Goal: Book appointment/travel/reservation

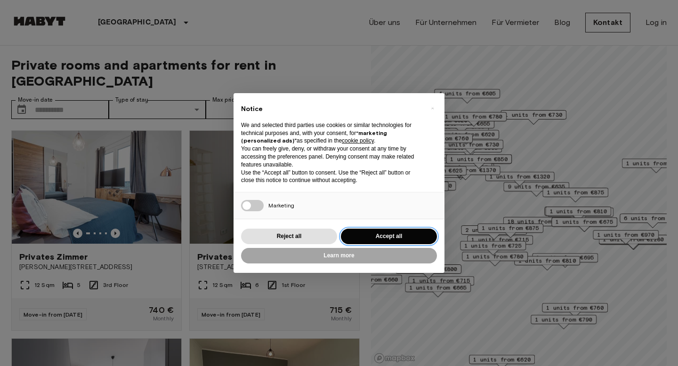
click at [370, 238] on button "Accept all" at bounding box center [389, 237] width 96 height 16
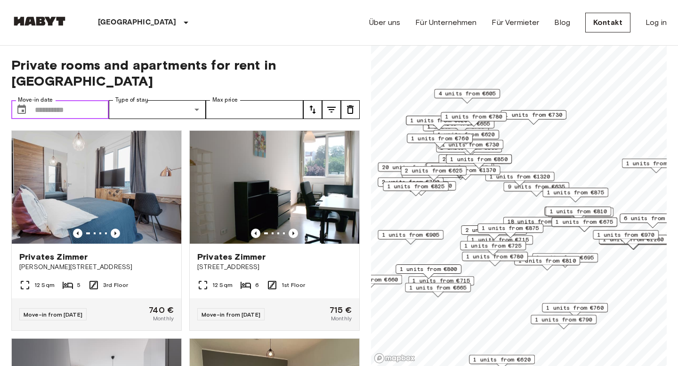
click at [41, 100] on input "Move-in date" at bounding box center [72, 109] width 74 height 19
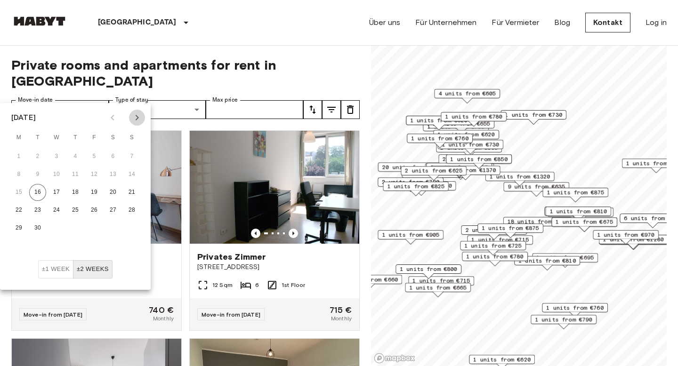
click at [137, 117] on icon "Next month" at bounding box center [136, 117] width 11 height 11
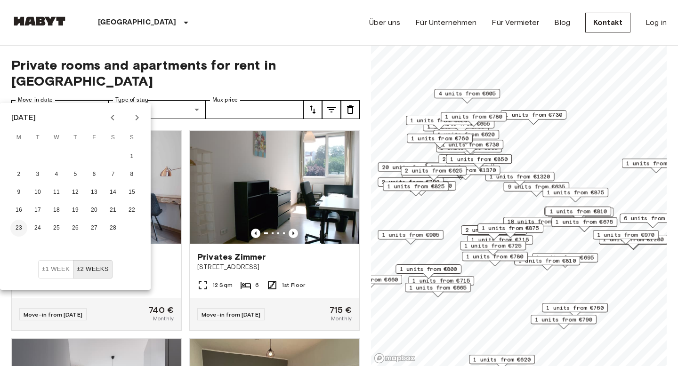
click at [19, 230] on button "23" at bounding box center [18, 228] width 17 height 17
type input "**********"
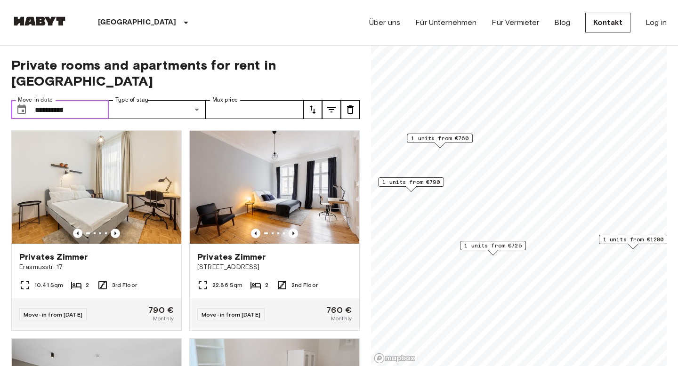
click at [84, 100] on input "**********" at bounding box center [72, 109] width 74 height 19
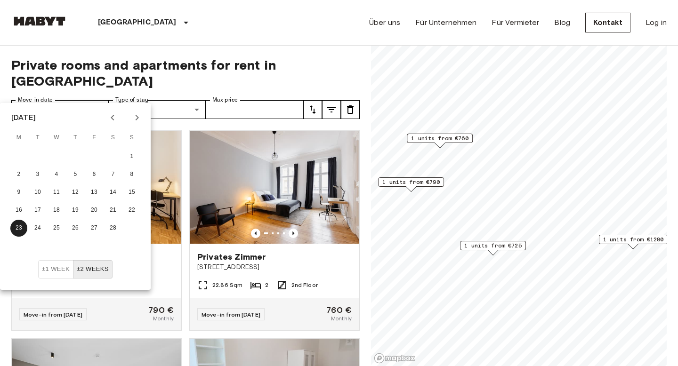
click at [92, 268] on button "±2 weeks" at bounding box center [93, 269] width 40 height 18
click at [51, 275] on button "±1 week" at bounding box center [55, 269] width 35 height 18
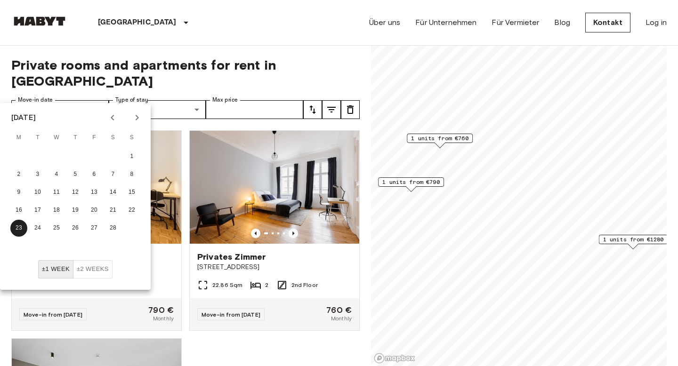
click at [92, 271] on button "±2 weeks" at bounding box center [93, 269] width 40 height 18
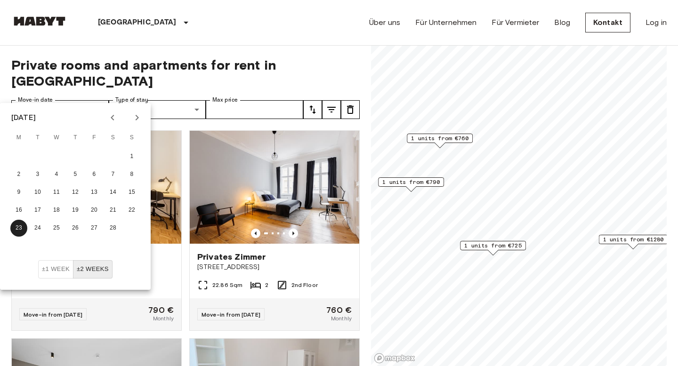
click at [138, 120] on icon "Next month" at bounding box center [136, 117] width 11 height 11
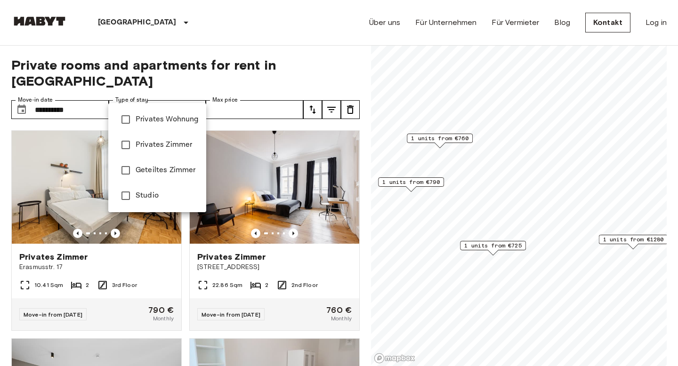
click at [167, 92] on div at bounding box center [339, 183] width 678 height 366
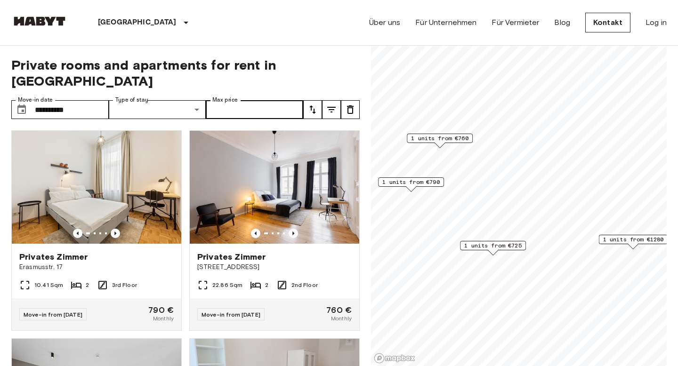
click at [231, 96] on label "Max price" at bounding box center [224, 100] width 25 height 8
click at [231, 100] on input "Max price" at bounding box center [254, 109] width 97 height 19
click at [234, 100] on input "Max price" at bounding box center [254, 109] width 97 height 19
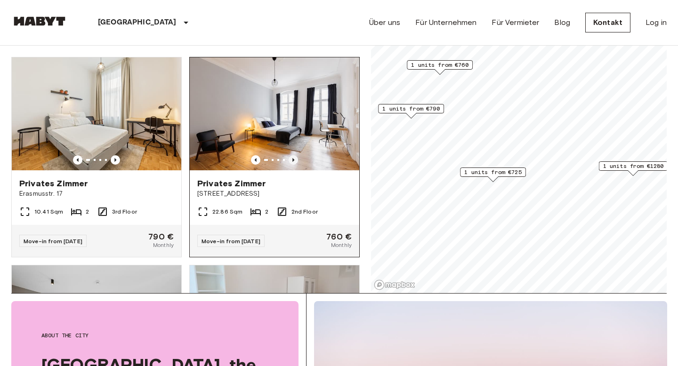
click at [296, 155] on icon "Previous image" at bounding box center [293, 159] width 9 height 9
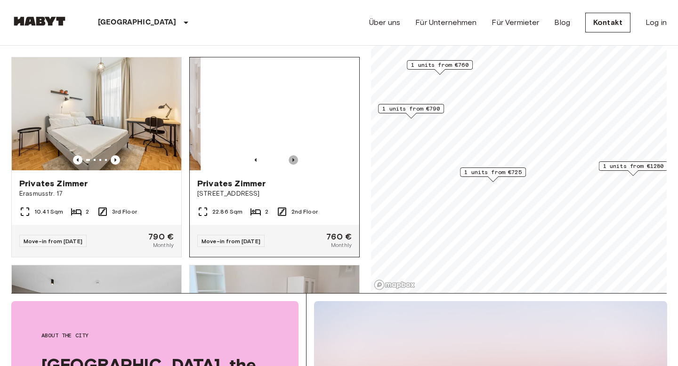
click at [296, 155] on icon "Previous image" at bounding box center [293, 159] width 9 height 9
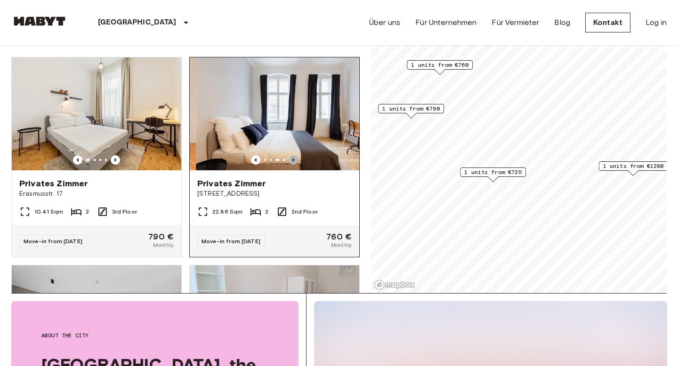
click at [296, 155] on icon "Previous image" at bounding box center [293, 159] width 9 height 9
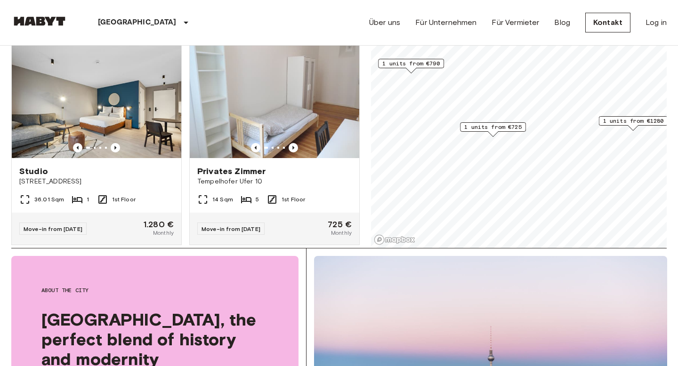
scroll to position [119, 0]
